Goal: Navigation & Orientation: Go to known website

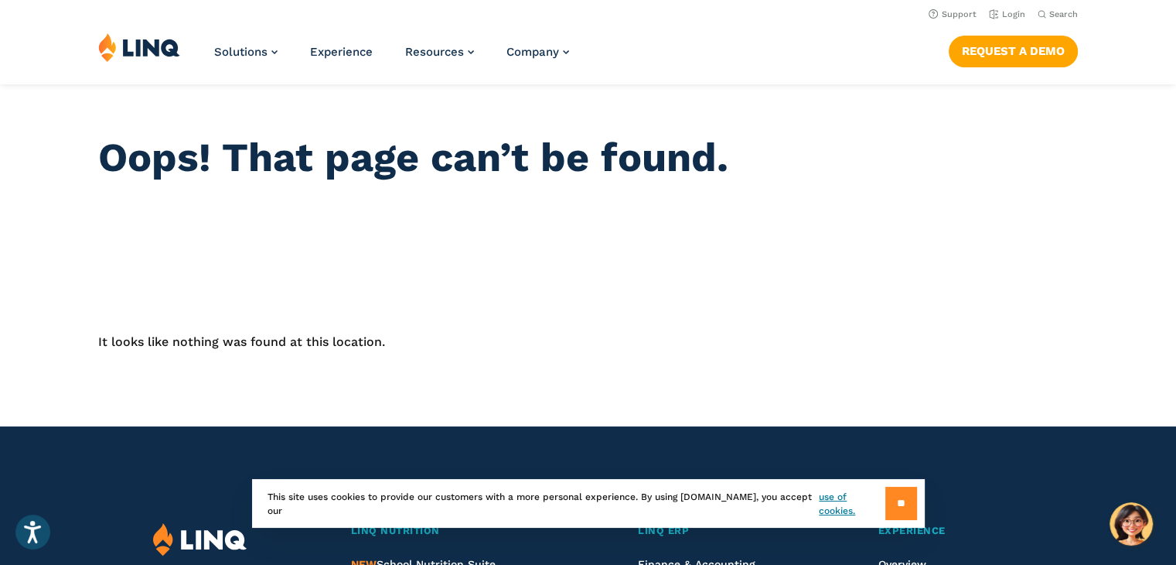
click at [894, 505] on input "**" at bounding box center [902, 502] width 32 height 33
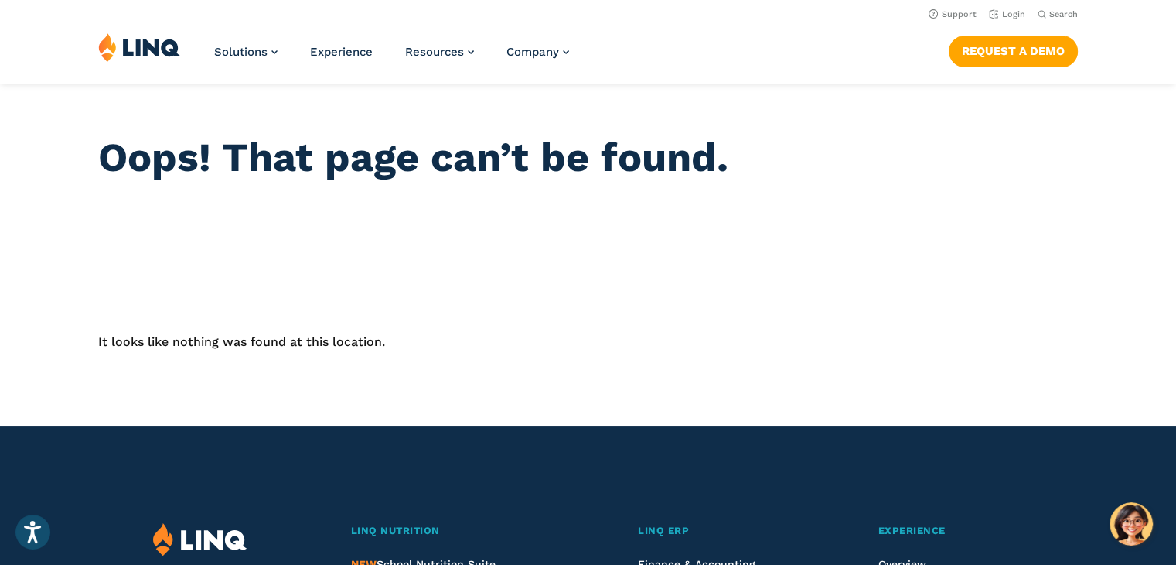
drag, startPoint x: 173, startPoint y: 2, endPoint x: 636, endPoint y: 16, distance: 463.5
click at [636, 16] on nav "Support Login Search Search for:" at bounding box center [588, 13] width 1176 height 17
